Goal: Information Seeking & Learning: Check status

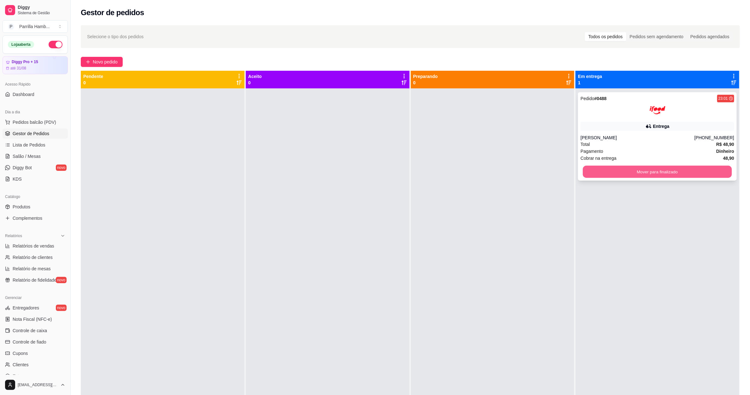
click at [626, 169] on button "Mover para finalizado" at bounding box center [657, 172] width 149 height 12
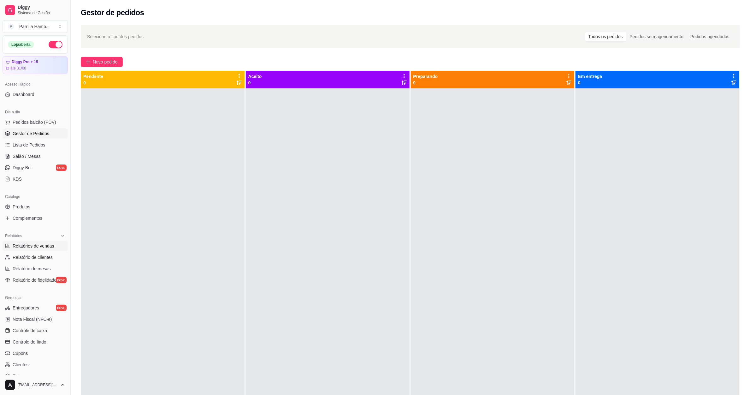
click at [49, 249] on span "Relatórios de vendas" at bounding box center [34, 246] width 42 height 6
select select "ALL"
select select "0"
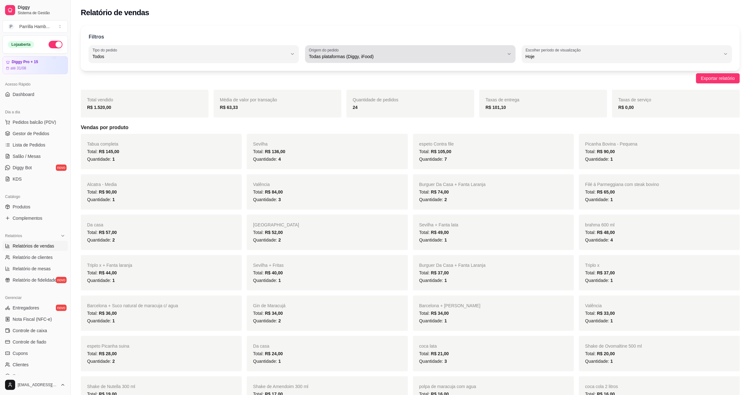
click at [341, 60] on span "Todas plataformas (Diggy, iFood)" at bounding box center [406, 56] width 195 height 6
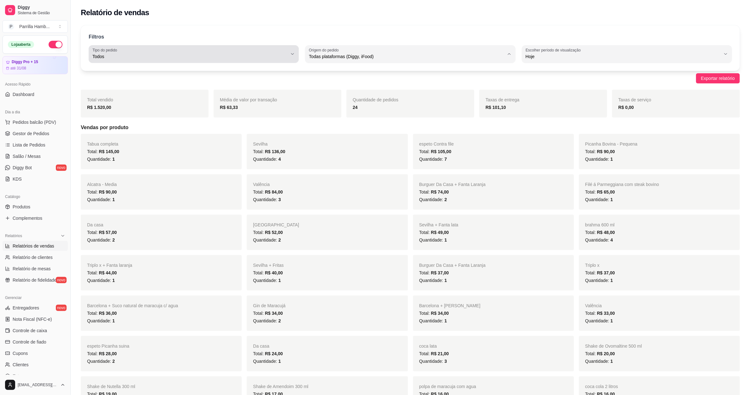
click at [229, 57] on span "Todos" at bounding box center [189, 56] width 195 height 6
click at [154, 83] on span "Entrega" at bounding box center [191, 82] width 186 height 6
type input "DELIVERY"
select select "DELIVERY"
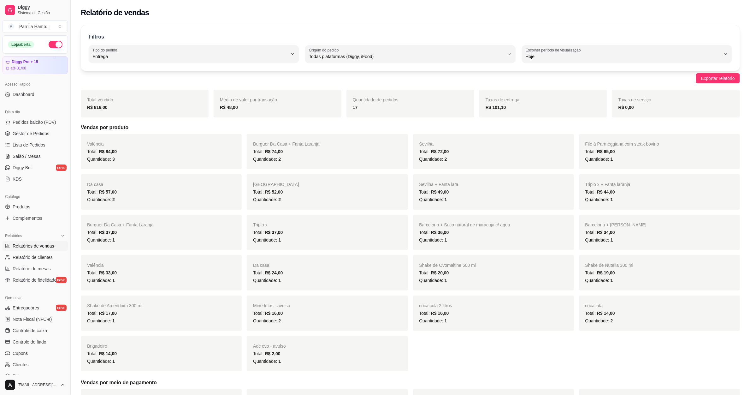
click at [356, 106] on strong "17" at bounding box center [355, 107] width 5 height 5
click at [24, 138] on link "Gestor de Pedidos" at bounding box center [35, 133] width 65 height 10
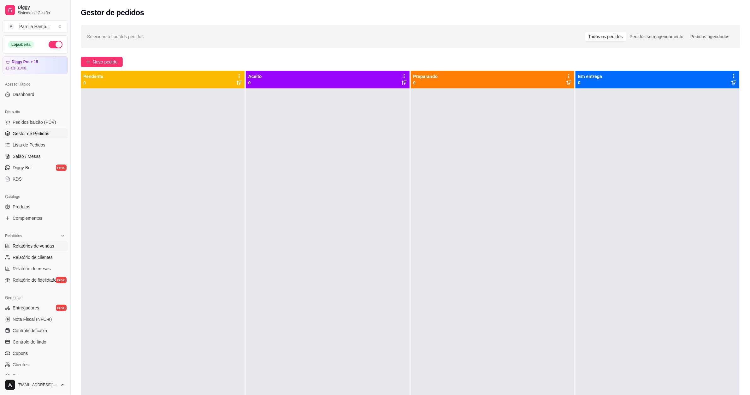
click at [31, 248] on span "Relatórios de vendas" at bounding box center [34, 246] width 42 height 6
select select "ALL"
select select "0"
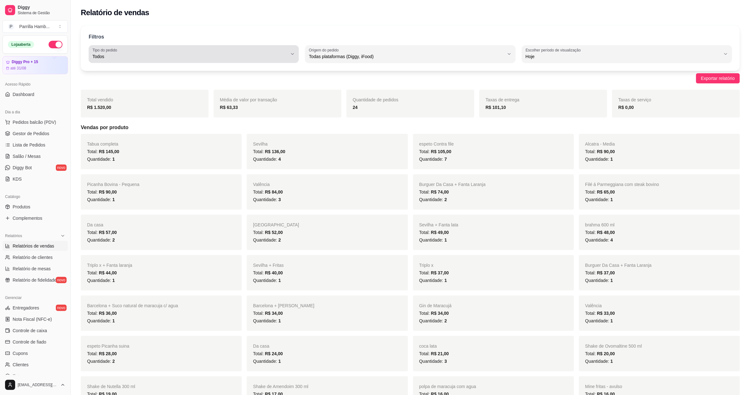
click at [228, 58] on span "Todos" at bounding box center [189, 56] width 195 height 6
click at [142, 87] on li "Entrega" at bounding box center [193, 82] width 197 height 10
type input "DELIVERY"
select select "DELIVERY"
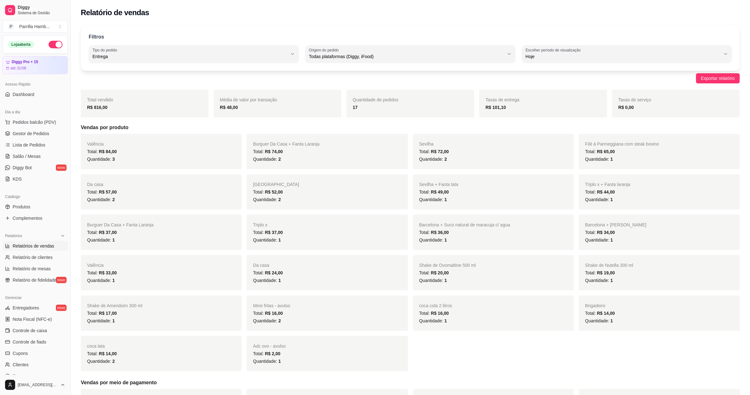
click at [364, 108] on div "17" at bounding box center [410, 108] width 115 height 8
click at [381, 57] on span "Todas plataformas (Diggy, iFood)" at bounding box center [406, 56] width 195 height 6
click at [340, 94] on span "iFood" at bounding box center [407, 92] width 186 height 6
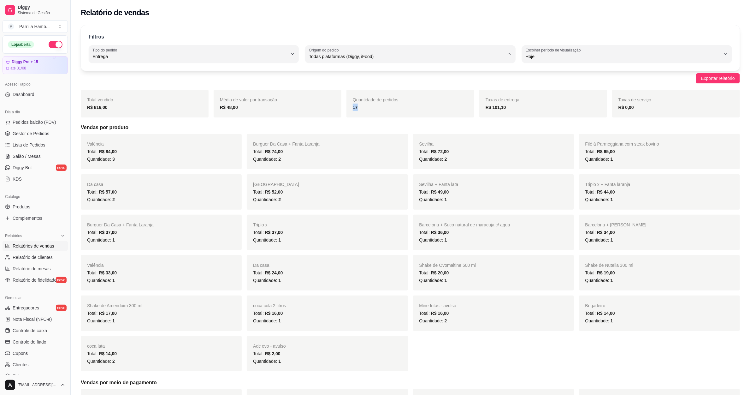
type input "IFOOD"
select select "IFOOD"
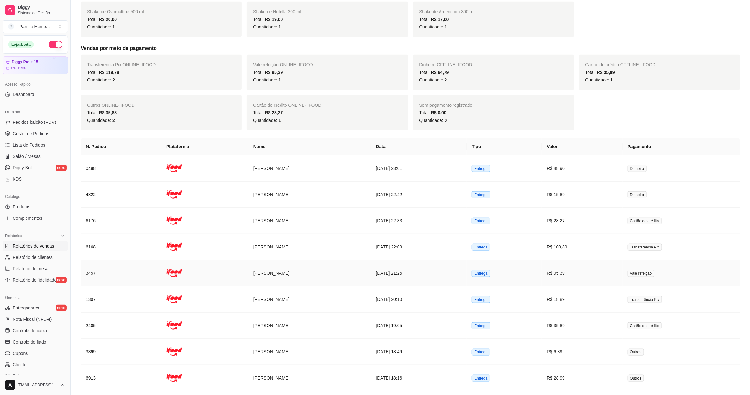
scroll to position [257, 0]
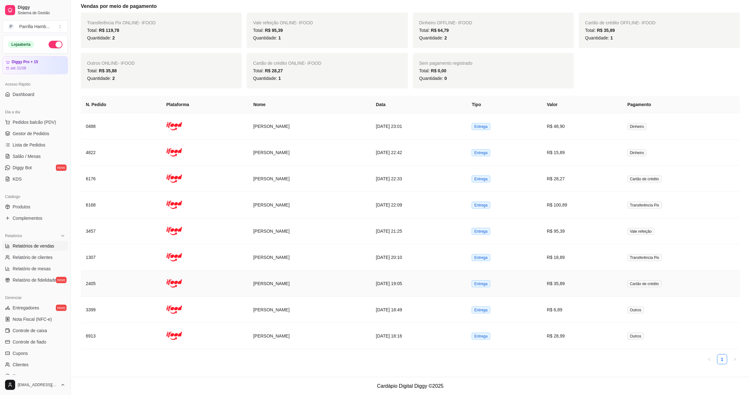
click at [598, 284] on td "R$ 35,89" at bounding box center [582, 283] width 80 height 26
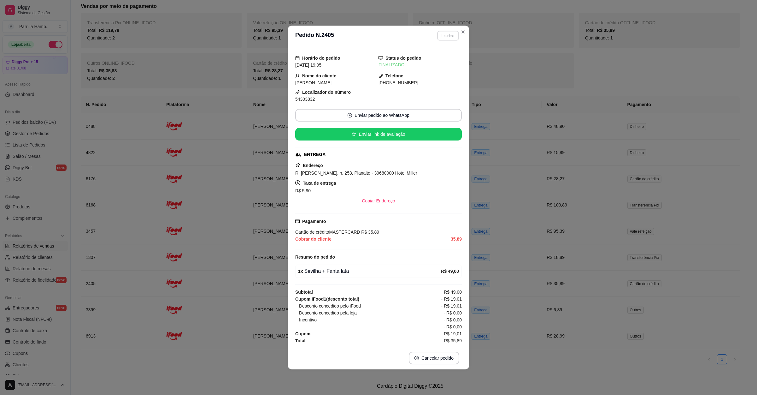
click at [452, 34] on button "Imprimir" at bounding box center [448, 36] width 22 height 10
click at [429, 55] on button "IMPRESSORA" at bounding box center [437, 59] width 44 height 10
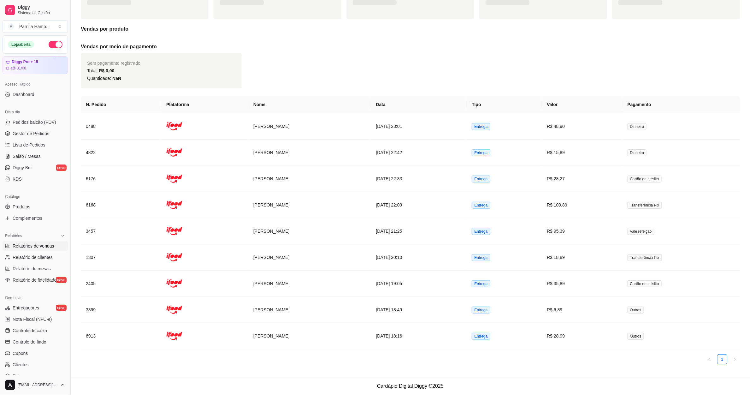
scroll to position [0, 0]
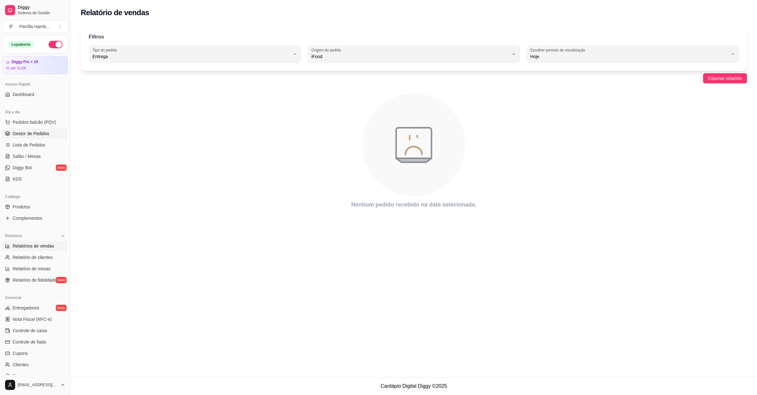
click at [34, 131] on span "Gestor de Pedidos" at bounding box center [31, 133] width 37 height 6
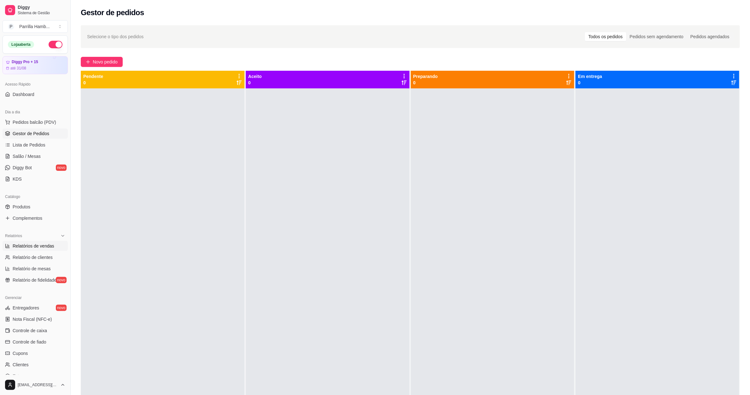
click at [36, 242] on link "Relatórios de vendas" at bounding box center [35, 246] width 65 height 10
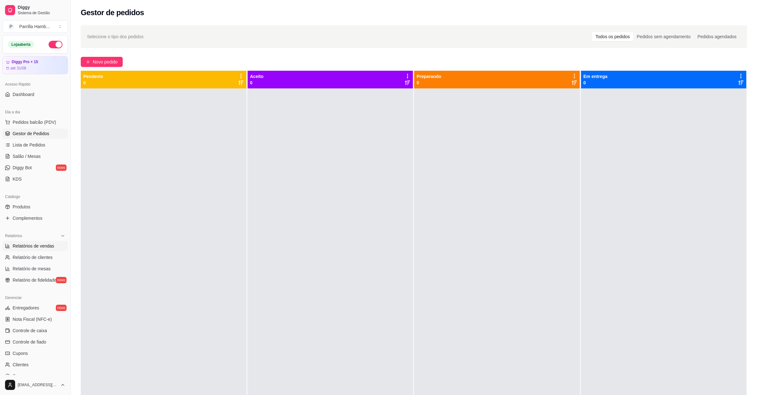
select select "ALL"
select select "0"
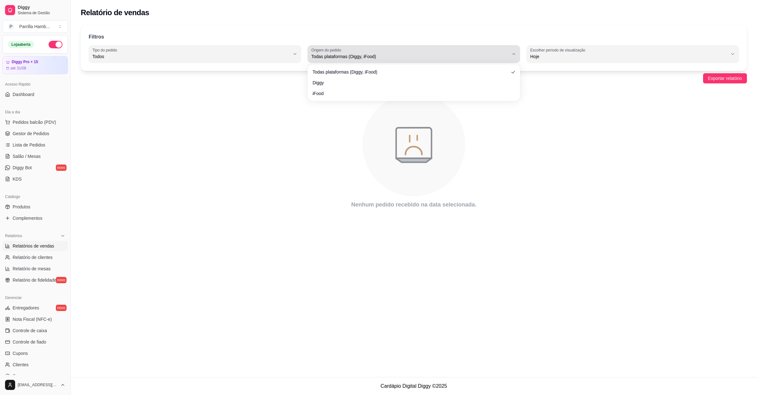
click at [518, 51] on button "Origem do pedido Todas plataformas (Diggy, iFood)" at bounding box center [414, 54] width 213 height 18
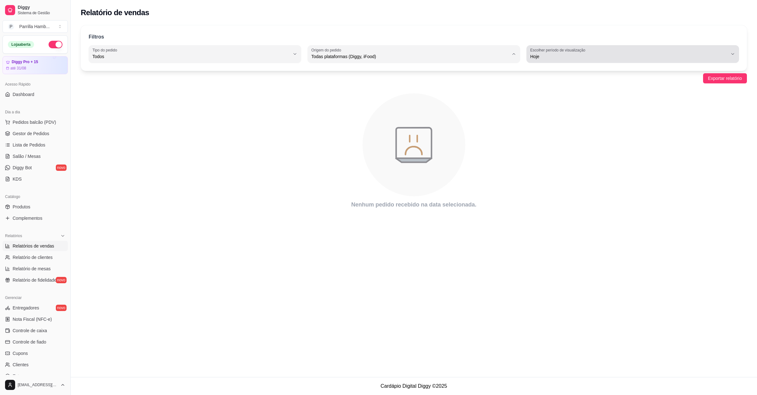
click at [571, 57] on span "Hoje" at bounding box center [630, 56] width 198 height 6
click at [549, 81] on span "Ontem" at bounding box center [630, 82] width 188 height 6
type input "1"
select select "1"
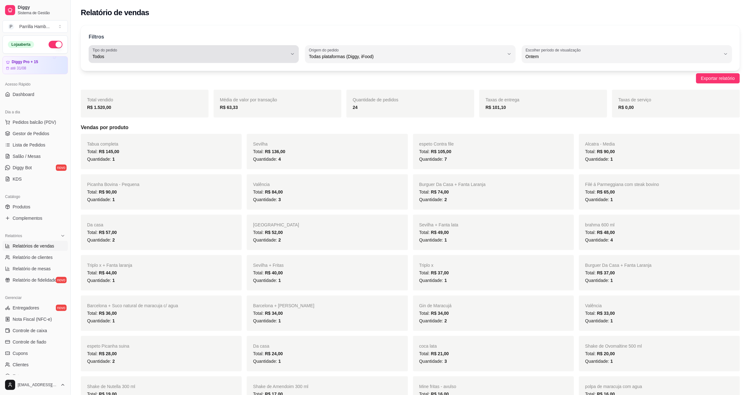
click at [227, 61] on button "Tipo do pedido Todos" at bounding box center [194, 54] width 210 height 18
click at [239, 40] on div "Filtros" at bounding box center [411, 37] width 644 height 8
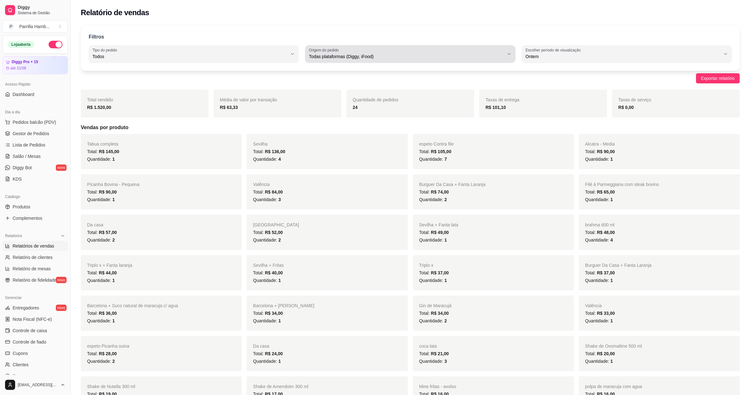
click at [342, 62] on button "Origem do pedido Todas plataformas (Diggy, iFood)" at bounding box center [410, 54] width 210 height 18
click at [325, 81] on span "Diggy" at bounding box center [407, 82] width 186 height 6
type input "DIGGY"
select select "DIGGY"
